Goal: Information Seeking & Learning: Learn about a topic

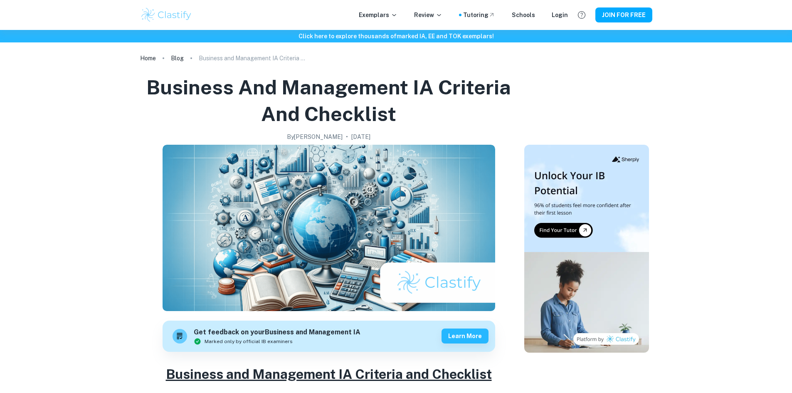
scroll to position [362, 0]
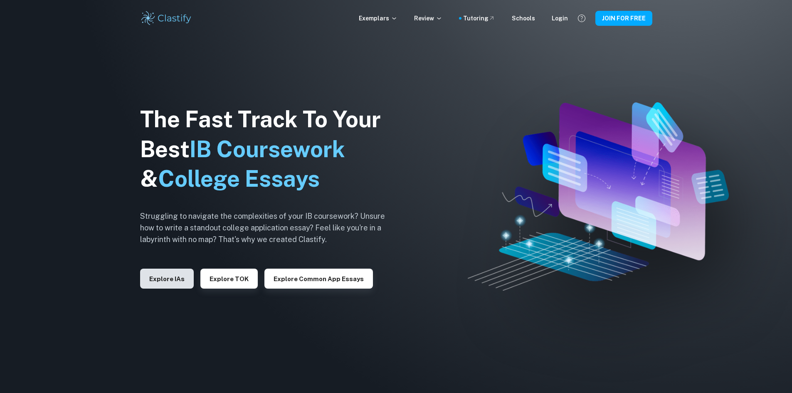
drag, startPoint x: 155, startPoint y: 267, endPoint x: 158, endPoint y: 276, distance: 9.5
click at [156, 267] on div "Explore IAs" at bounding box center [167, 275] width 54 height 27
click at [160, 278] on button "Explore IAs" at bounding box center [167, 279] width 54 height 20
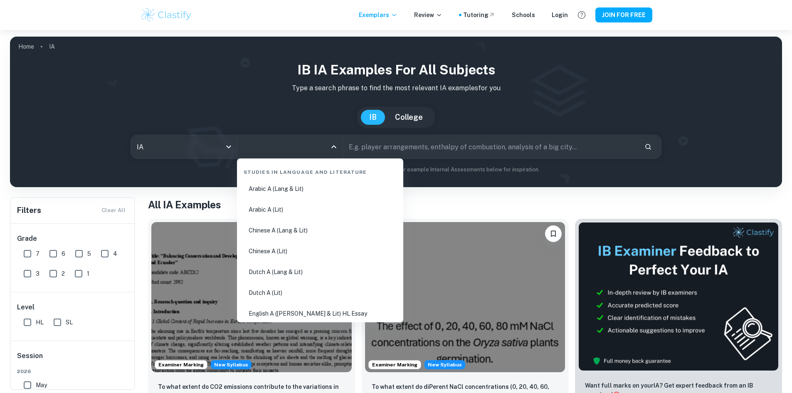
click at [311, 145] on input "All Subjects" at bounding box center [284, 147] width 86 height 16
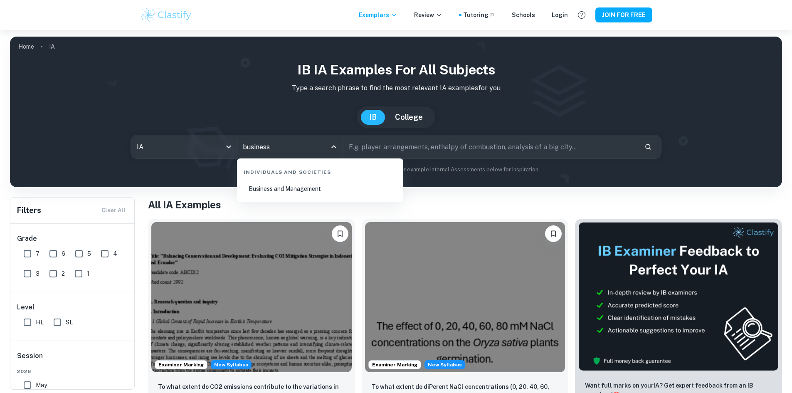
click at [302, 186] on li "Business and Management" at bounding box center [320, 188] width 160 height 19
type input "Business and Management"
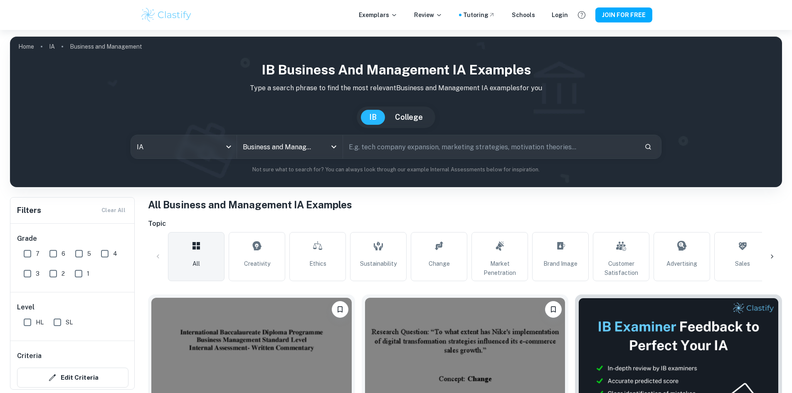
click at [55, 329] on input "SL" at bounding box center [57, 322] width 17 height 17
checkbox input "true"
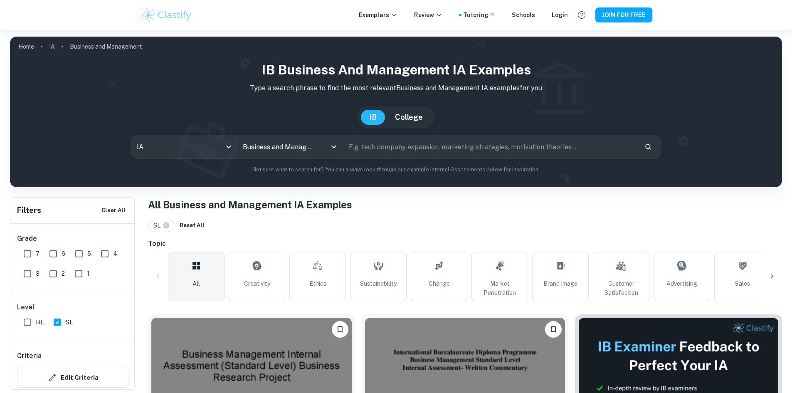
click at [32, 257] on input "7" at bounding box center [27, 253] width 17 height 17
checkbox input "true"
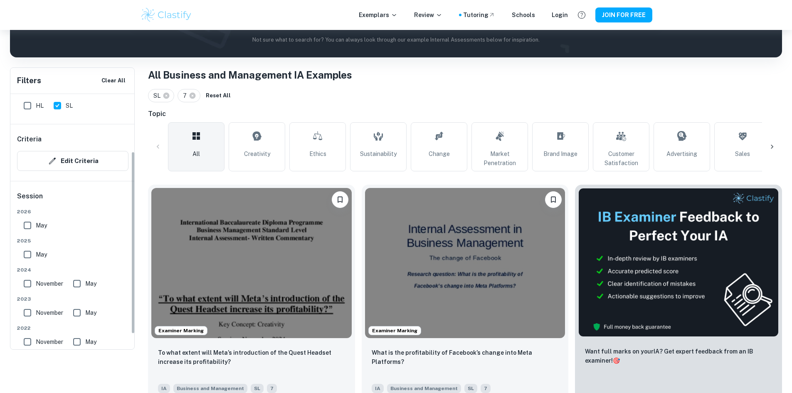
scroll to position [83, 0]
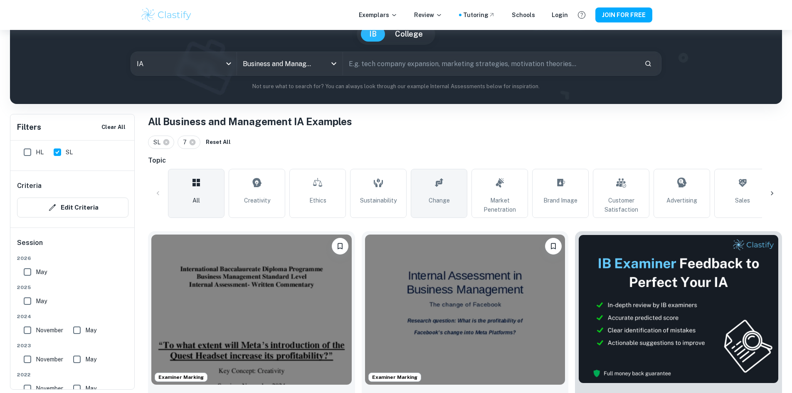
click at [414, 204] on link "Change" at bounding box center [439, 193] width 57 height 49
type input "Change"
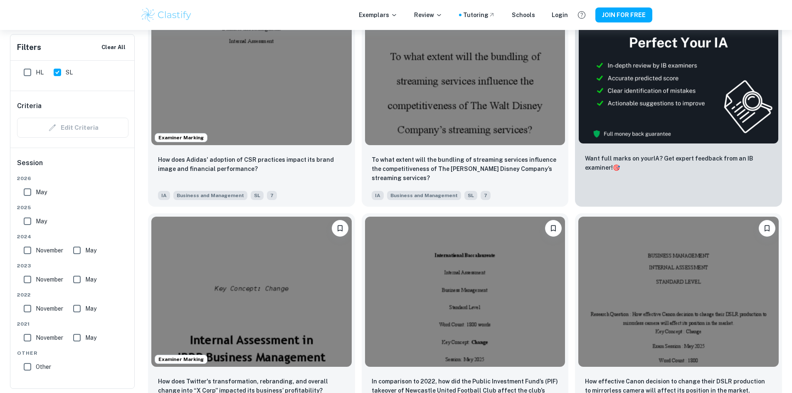
scroll to position [339, 0]
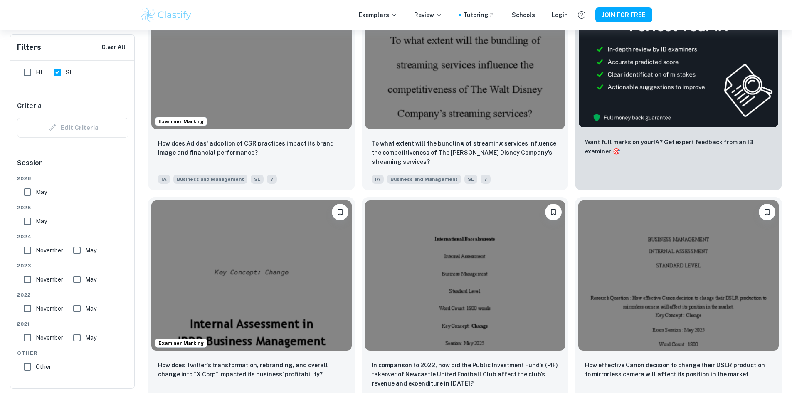
click at [22, 184] on input "May" at bounding box center [27, 192] width 17 height 17
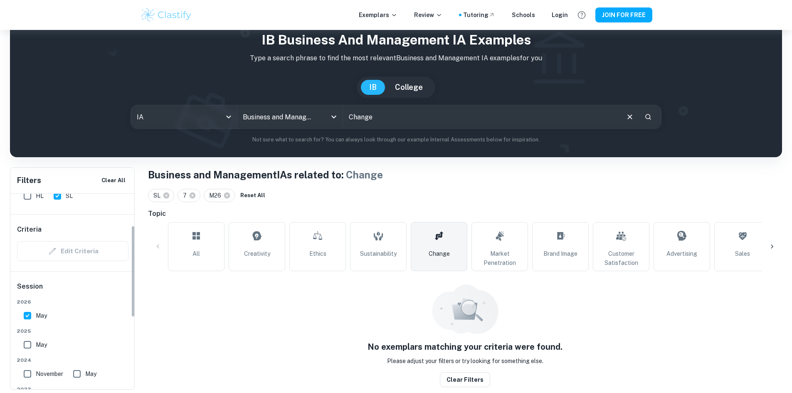
scroll to position [170, 0]
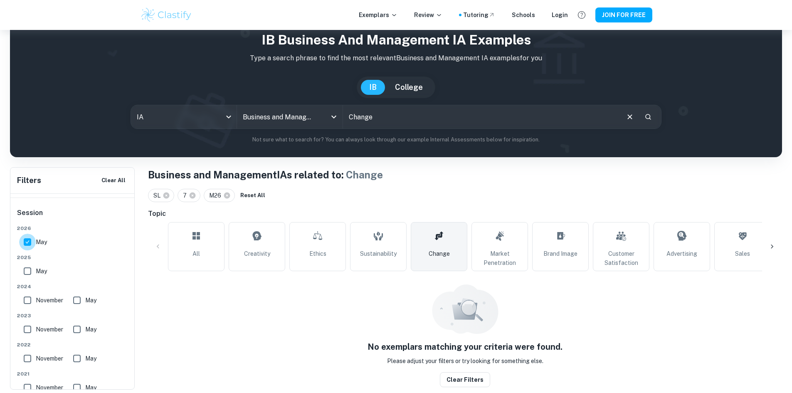
click at [23, 246] on input "May" at bounding box center [27, 242] width 17 height 17
checkbox input "false"
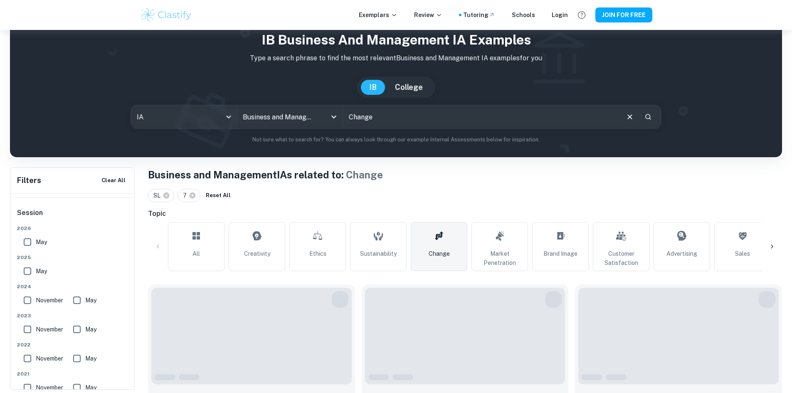
click at [24, 273] on input "May" at bounding box center [27, 271] width 17 height 17
checkbox input "true"
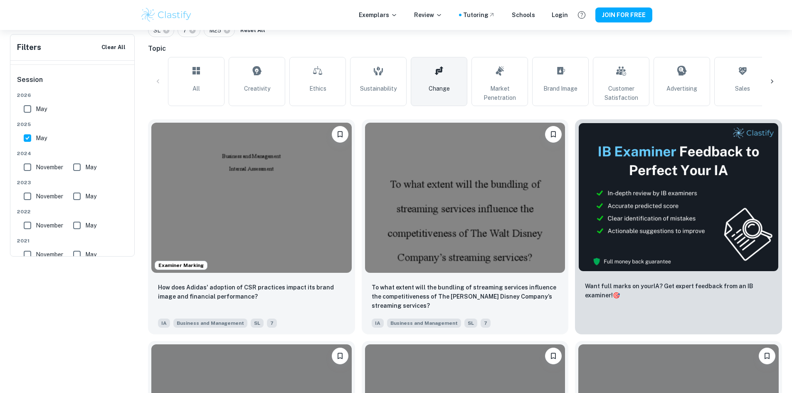
scroll to position [87, 0]
